Goal: Task Accomplishment & Management: Use online tool/utility

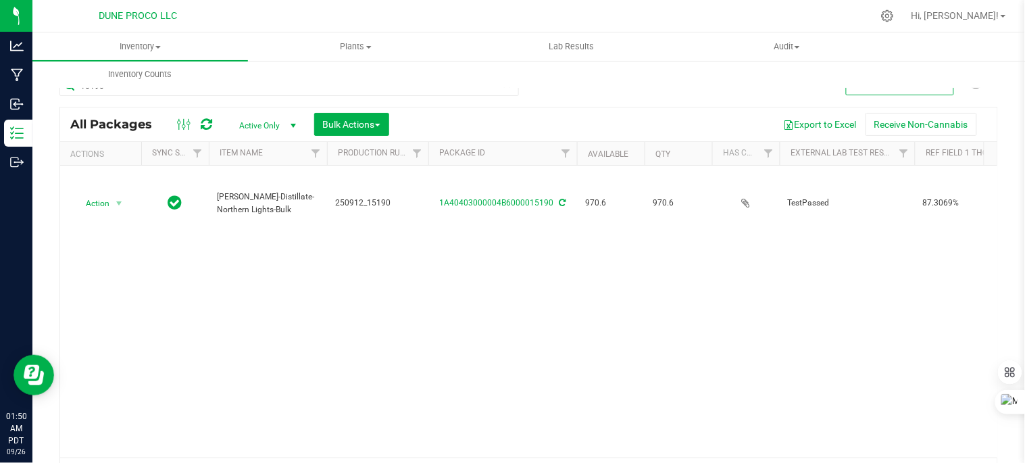
click at [414, 219] on div "Action Action Adjust qty Create package Edit attributes Global inventory Locate…" at bounding box center [528, 312] width 937 height 292
click at [586, 5] on div at bounding box center [557, 16] width 631 height 26
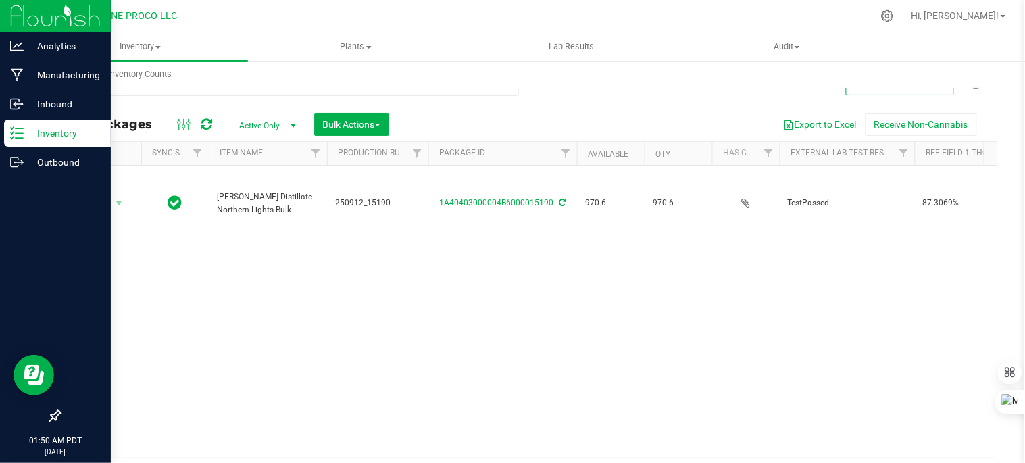
click at [51, 137] on p "Inventory" at bounding box center [64, 133] width 81 height 16
click at [50, 137] on p "Inventory" at bounding box center [64, 133] width 81 height 16
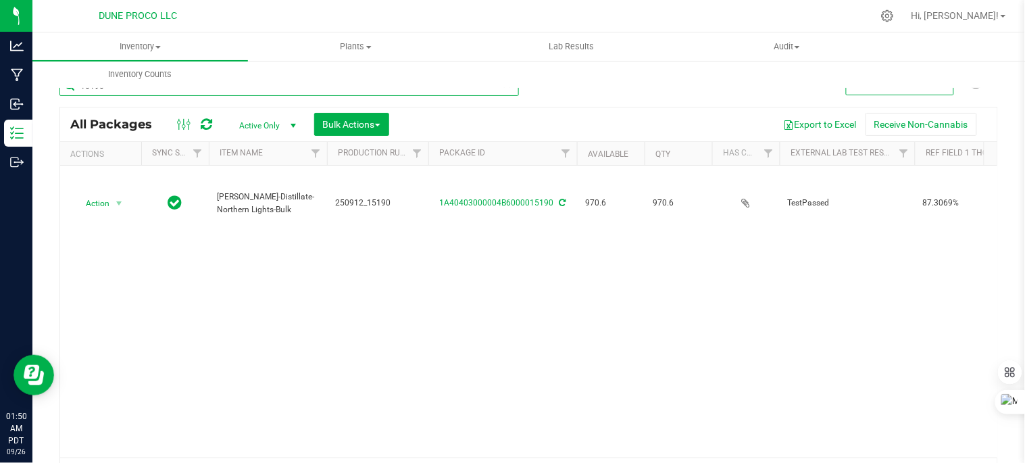
click at [135, 91] on input "15190" at bounding box center [289, 86] width 460 height 20
type input "1"
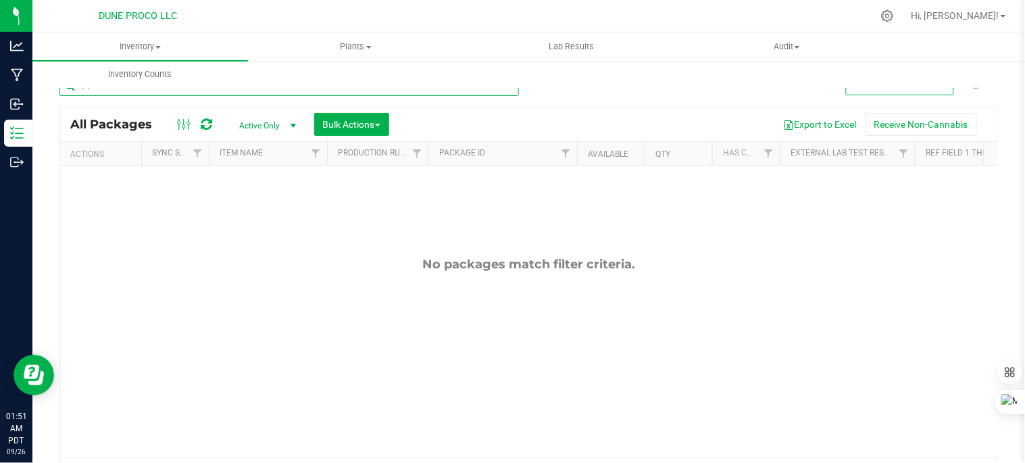
type input "1"
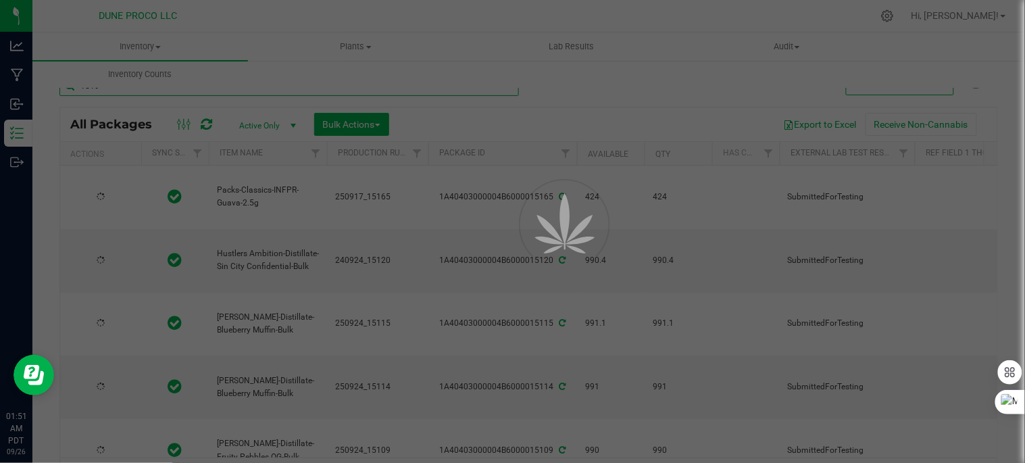
type input "15190"
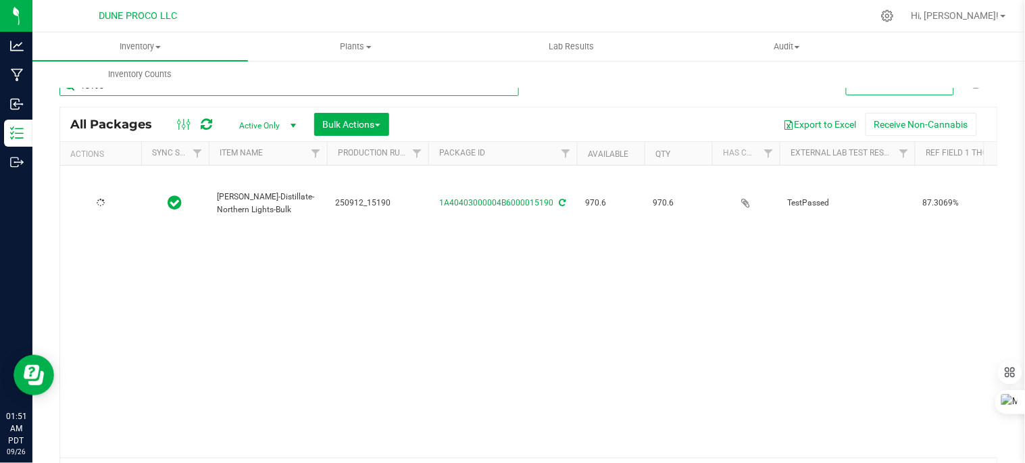
type input "[DATE]"
